Goal: Check status: Check status

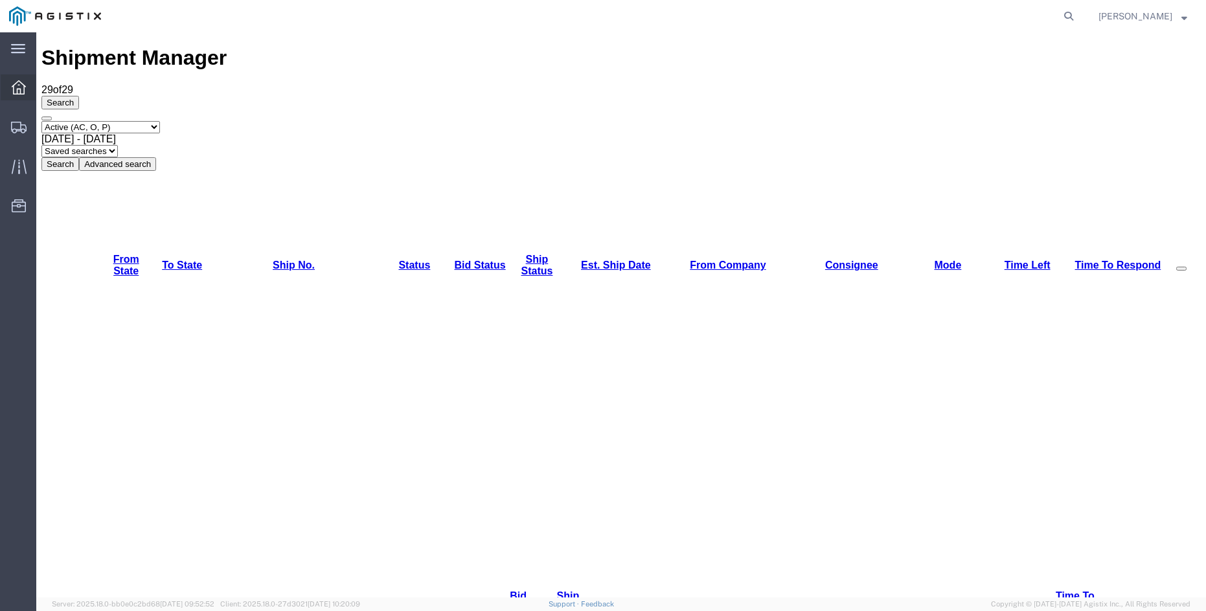
click at [17, 98] on div at bounding box center [19, 87] width 36 height 26
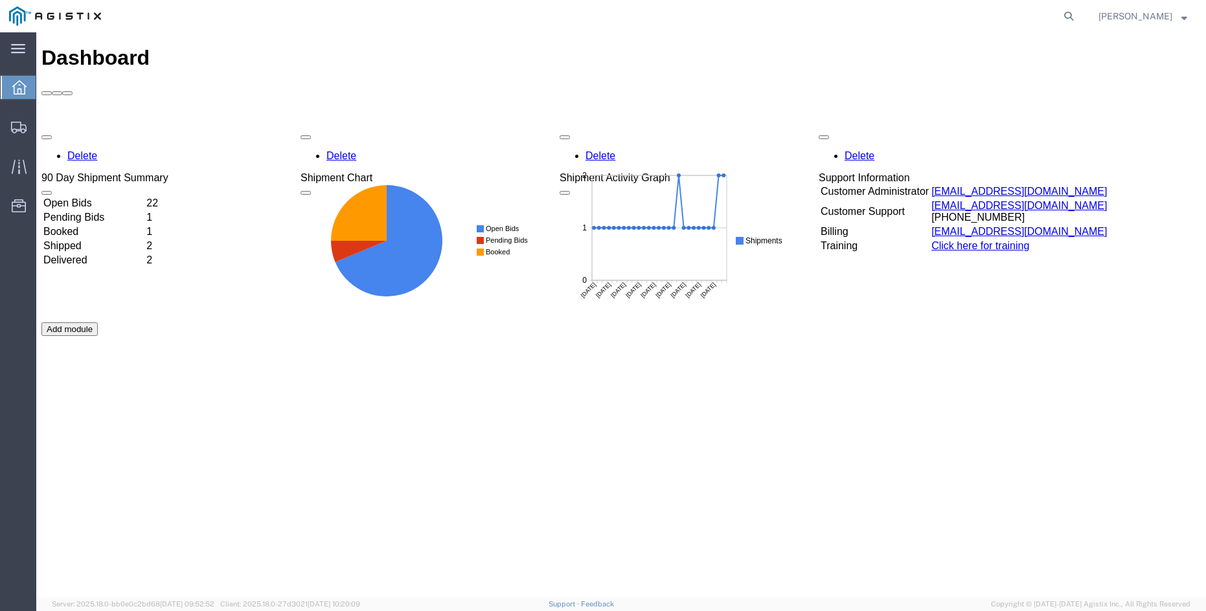
click at [144, 197] on td "Open Bids" at bounding box center [94, 203] width 102 height 13
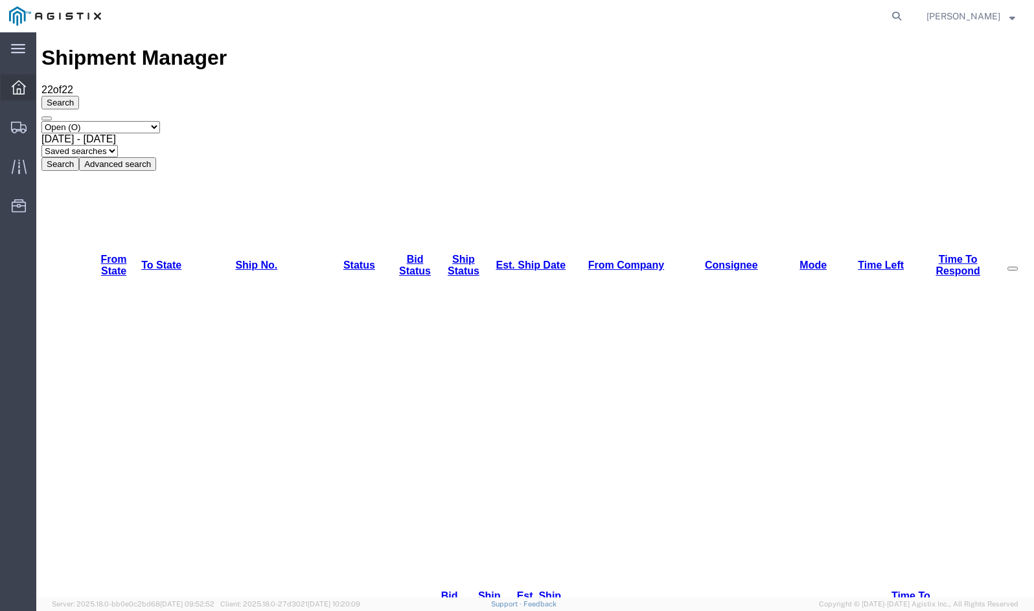
click at [31, 95] on div at bounding box center [19, 87] width 36 height 26
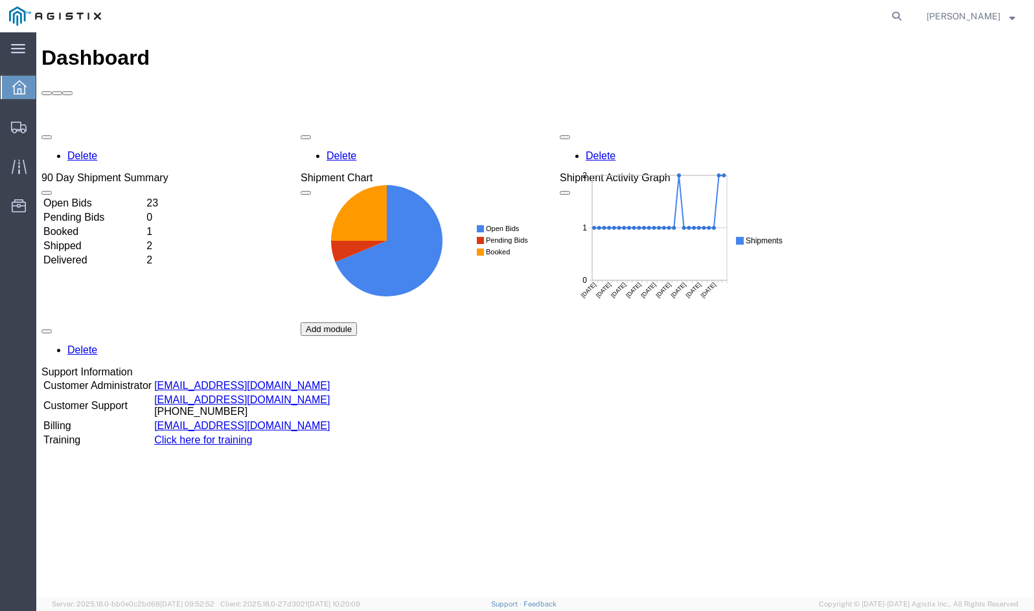
click at [144, 225] on td "Booked" at bounding box center [94, 231] width 102 height 13
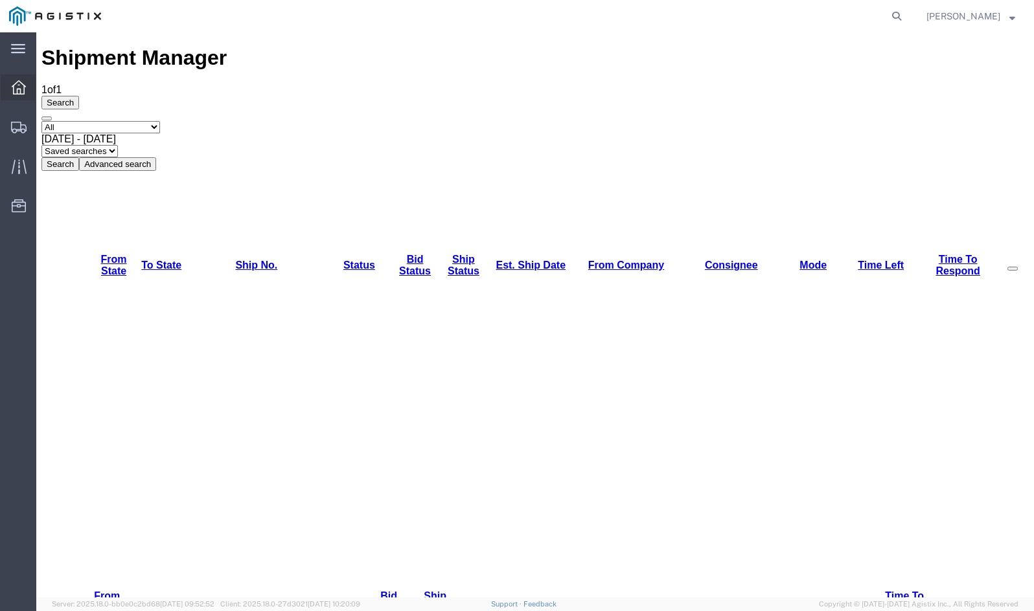
click at [23, 93] on icon at bounding box center [19, 87] width 14 height 14
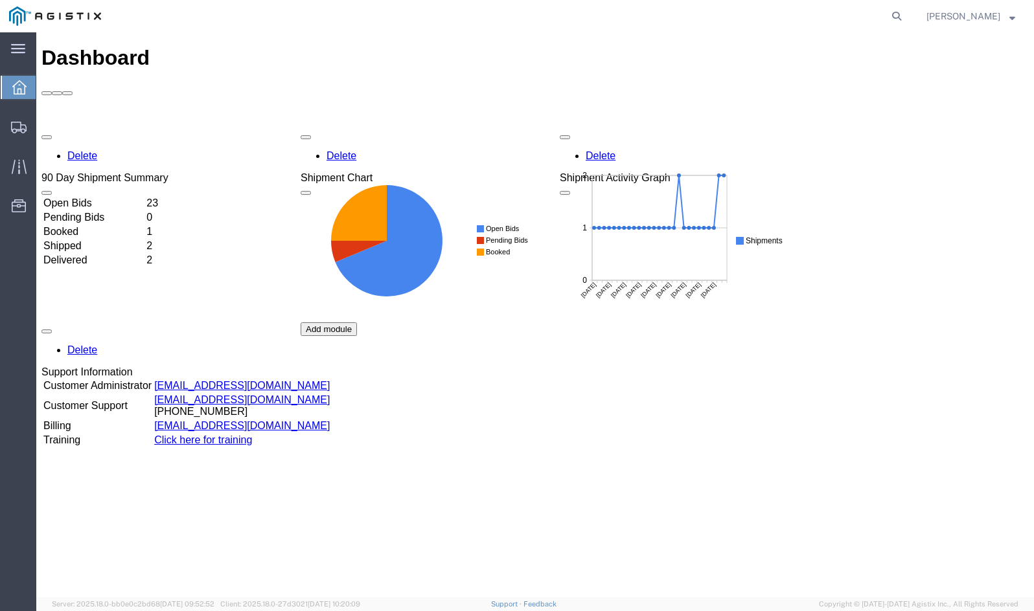
click at [144, 197] on td "Open Bids" at bounding box center [94, 203] width 102 height 13
